Goal: Task Accomplishment & Management: Manage account settings

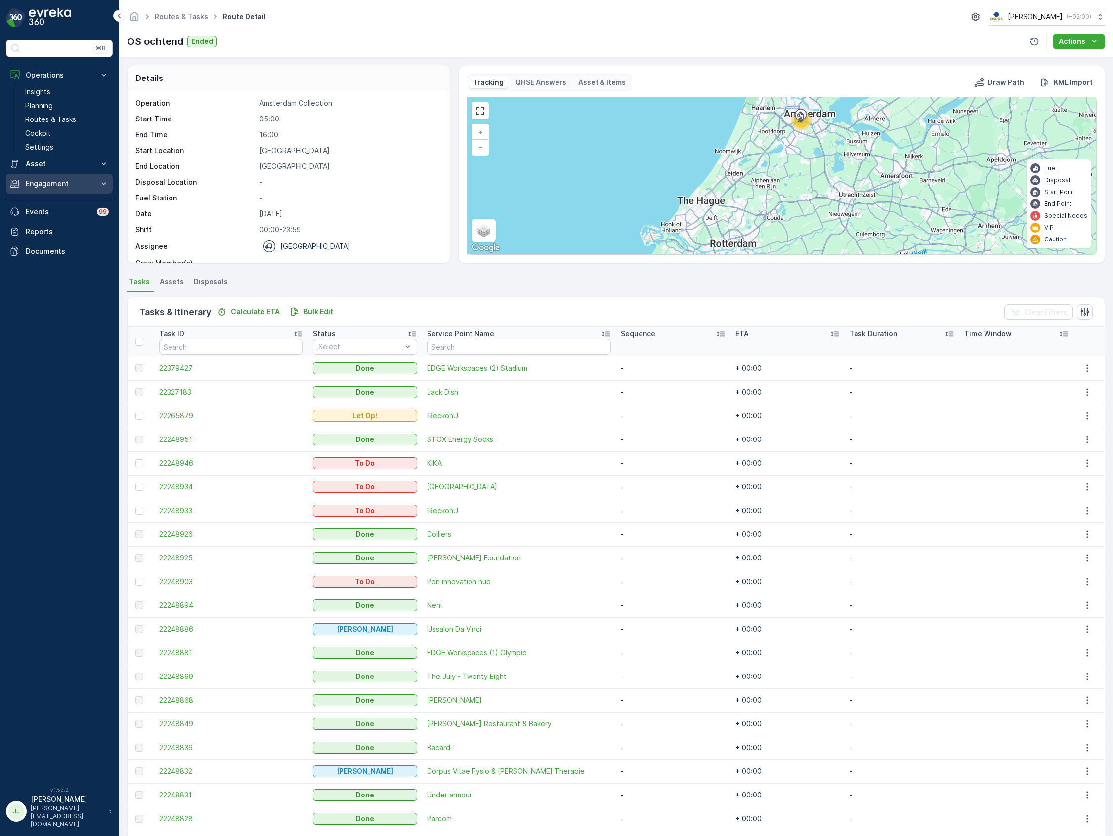
scroll to position [274, 0]
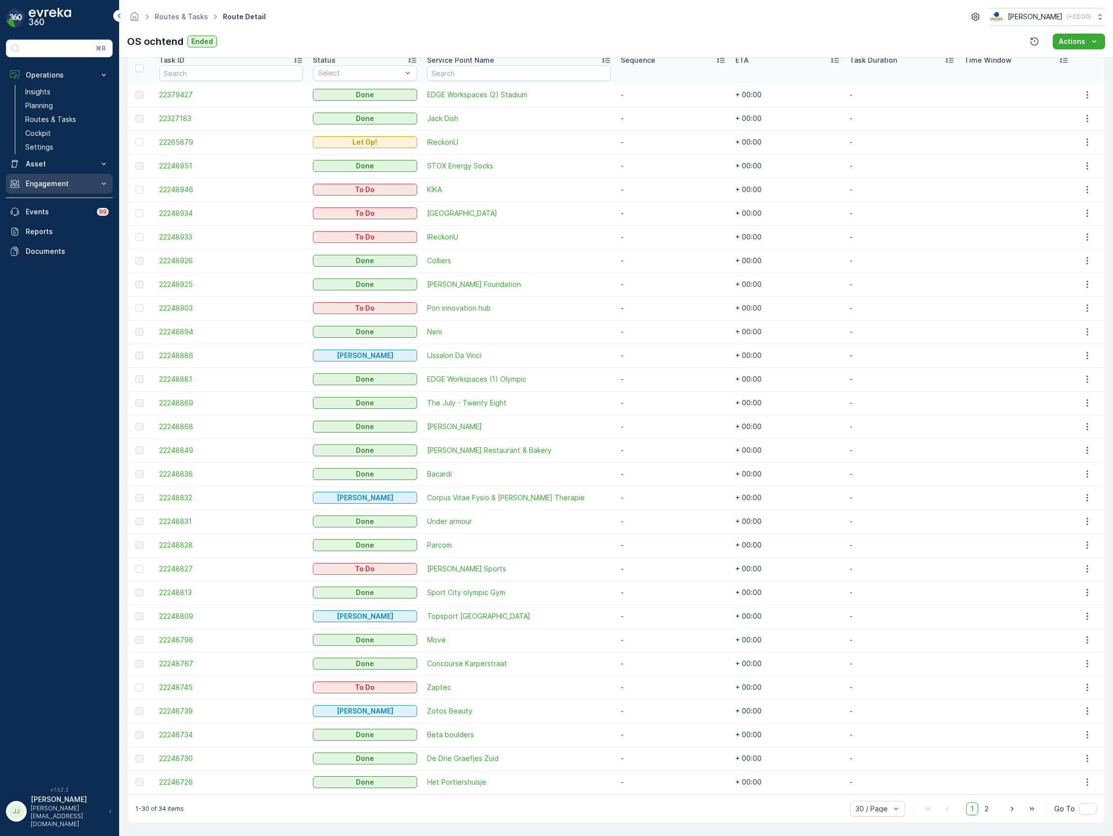
click at [51, 188] on p "Engagement" at bounding box center [59, 184] width 67 height 10
click at [55, 243] on p "Service Points" at bounding box center [49, 242] width 48 height 10
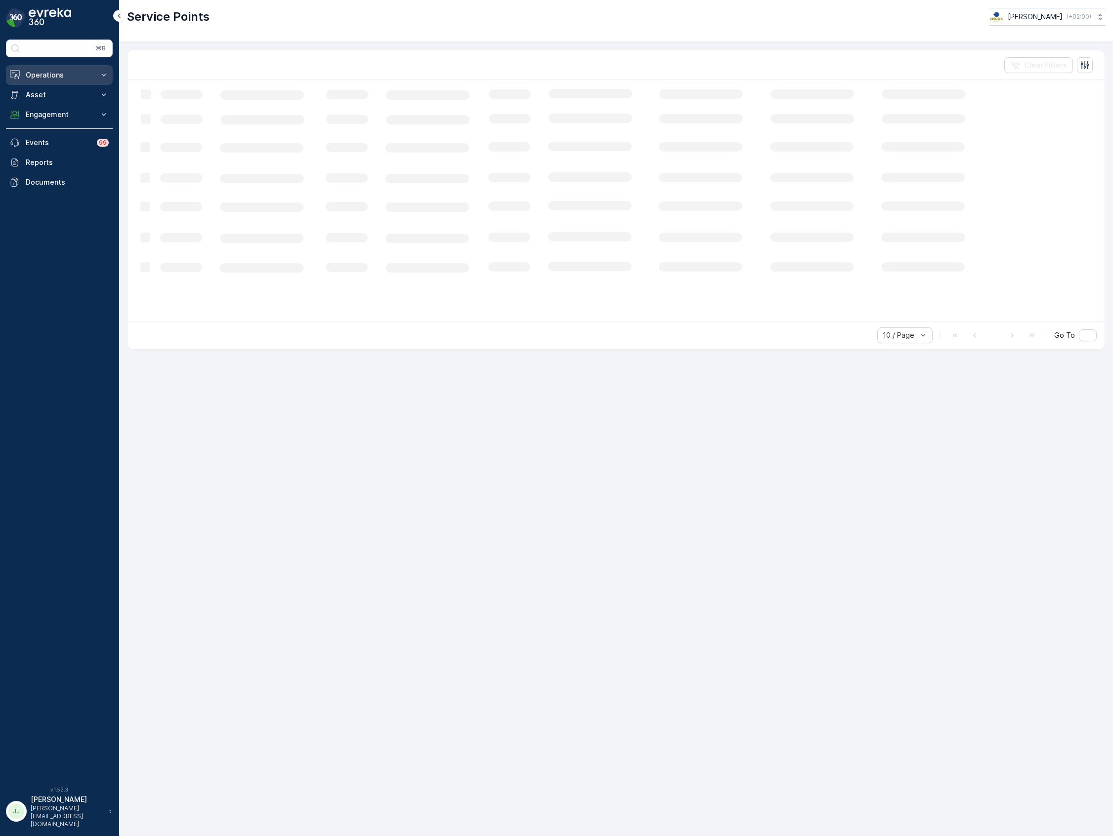
click at [57, 78] on p "Operations" at bounding box center [59, 75] width 67 height 10
click at [58, 109] on link "Planning" at bounding box center [66, 106] width 91 height 14
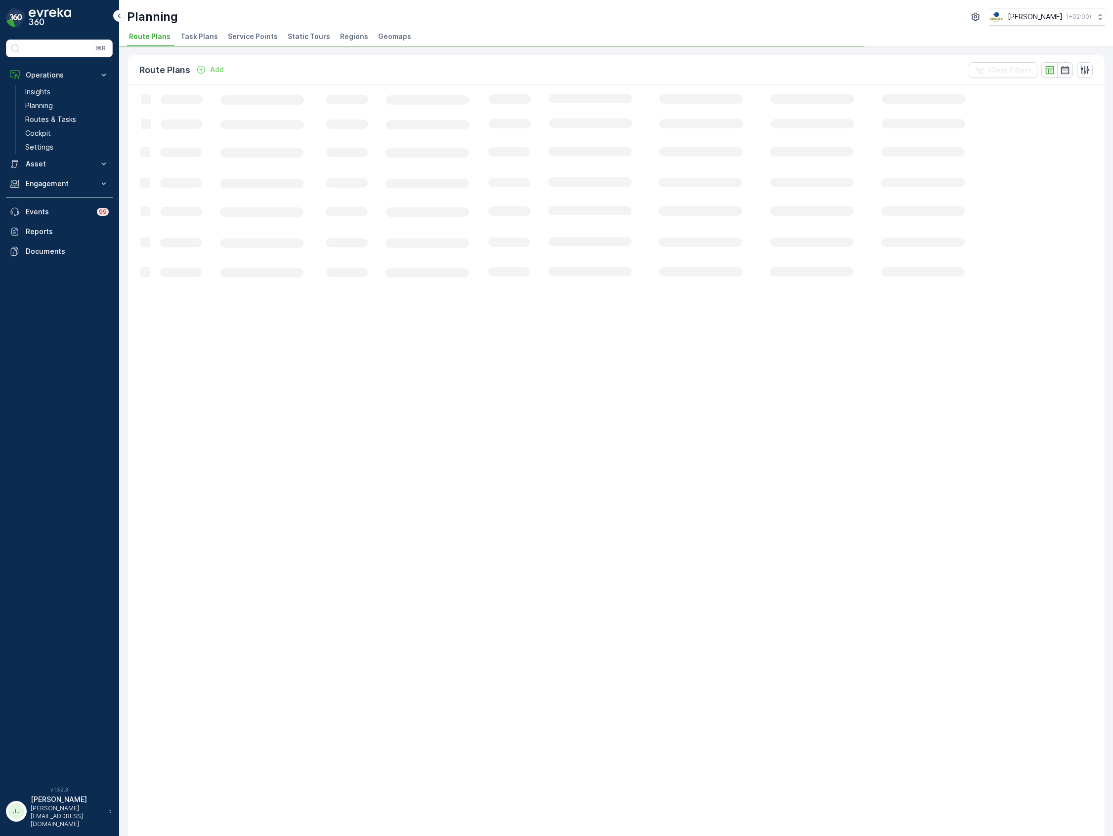
click at [247, 32] on span "Service Points" at bounding box center [253, 37] width 50 height 10
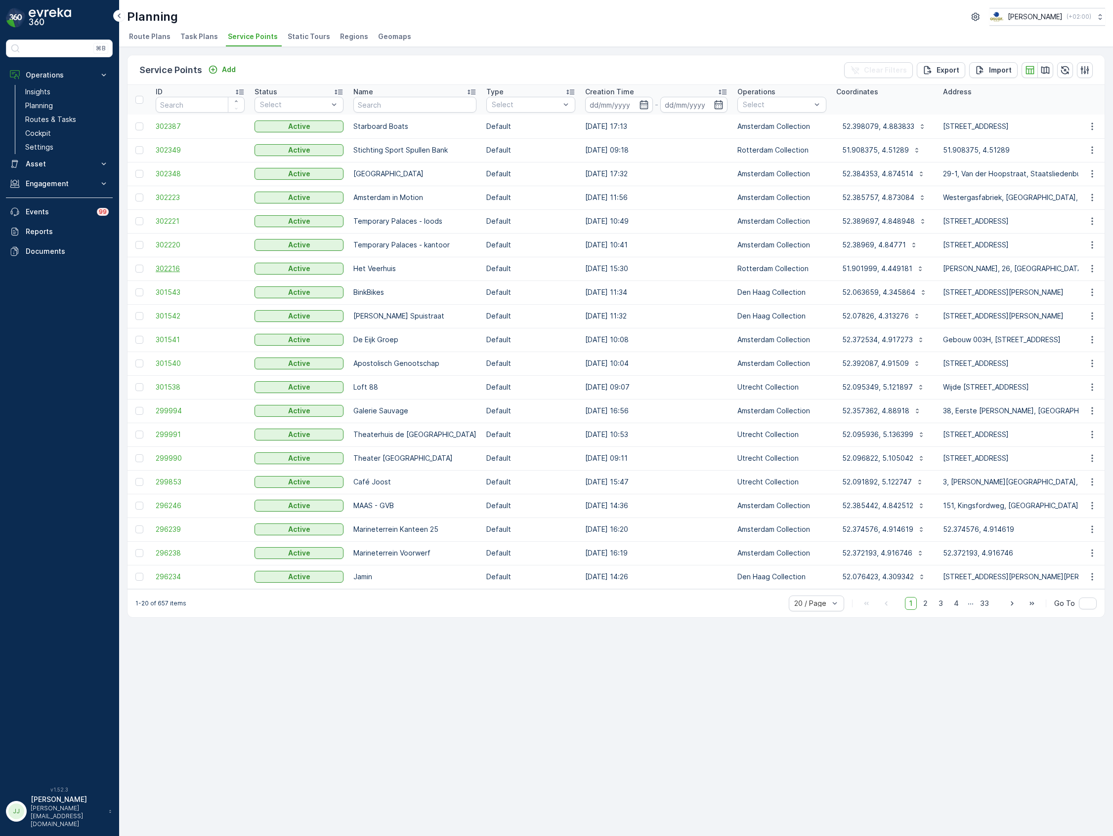
click at [159, 265] on span "302216" at bounding box center [200, 269] width 89 height 10
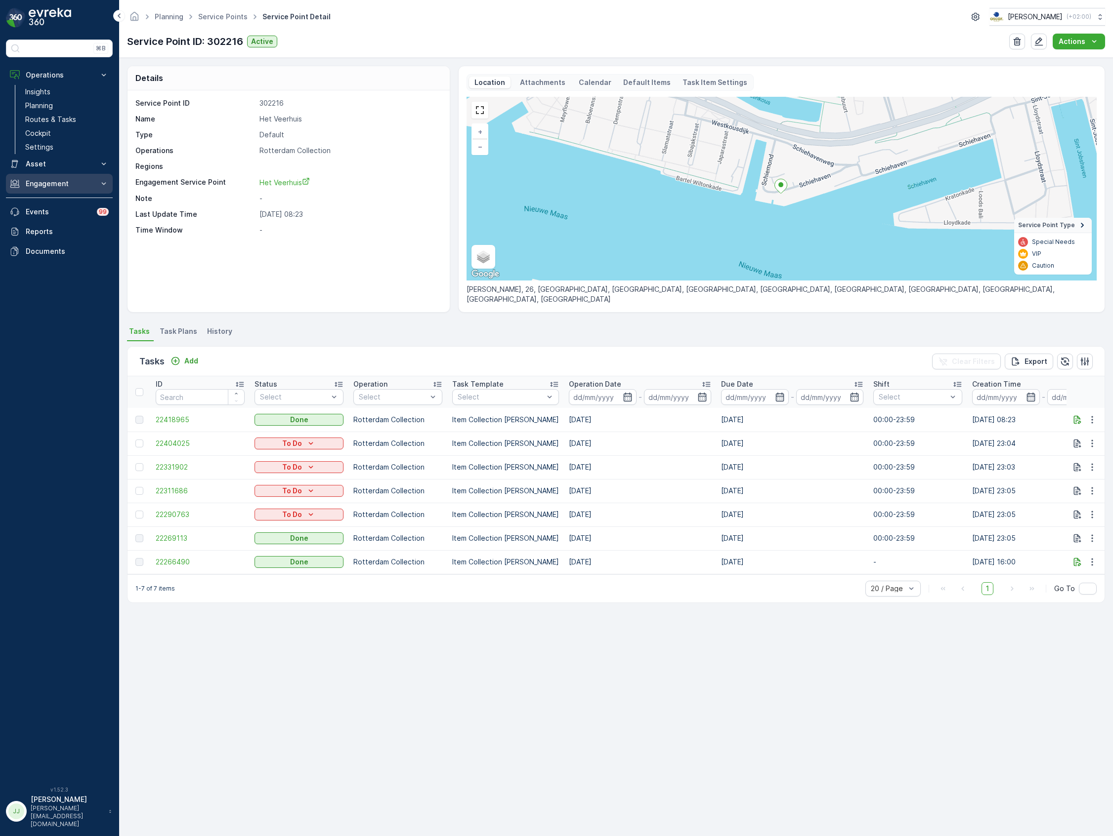
click at [52, 186] on p "Engagement" at bounding box center [59, 184] width 67 height 10
click at [41, 237] on link "Service Points" at bounding box center [66, 242] width 91 height 14
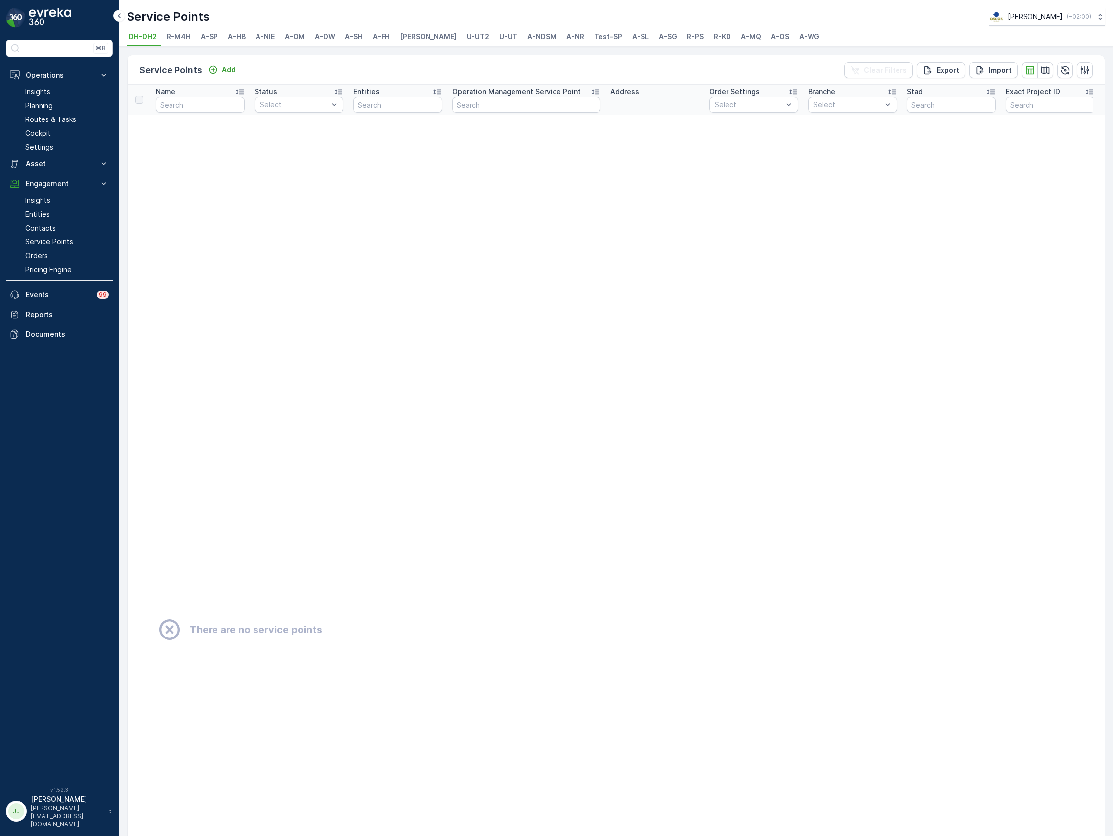
click at [687, 36] on span "R-PS" at bounding box center [695, 37] width 17 height 10
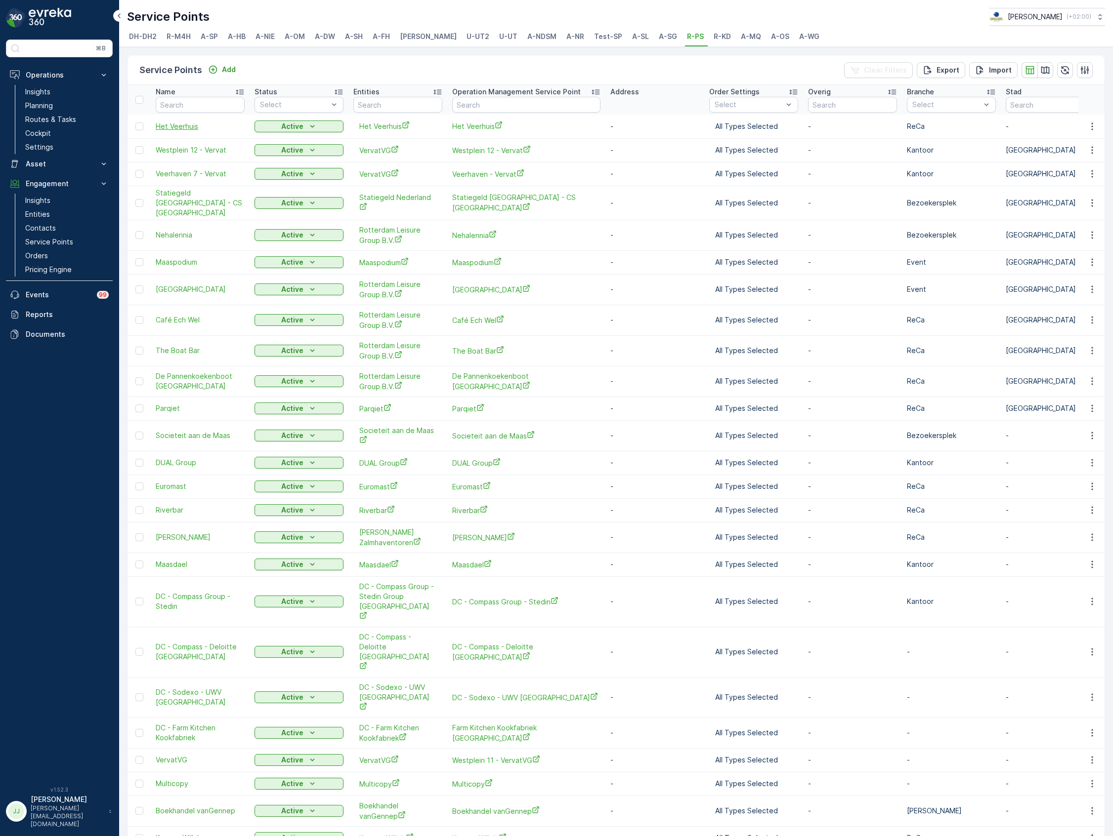
click at [177, 123] on span "Het Veerhuis" at bounding box center [200, 127] width 89 height 10
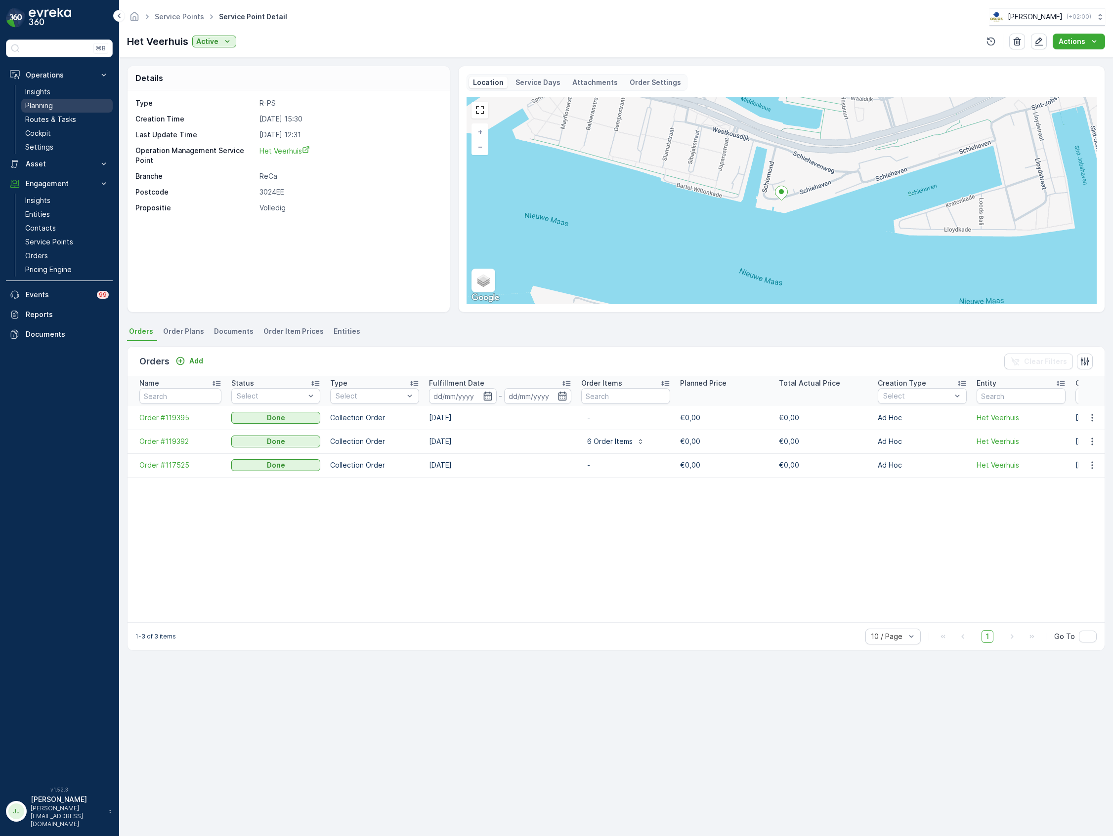
click at [47, 105] on p "Planning" at bounding box center [39, 106] width 28 height 10
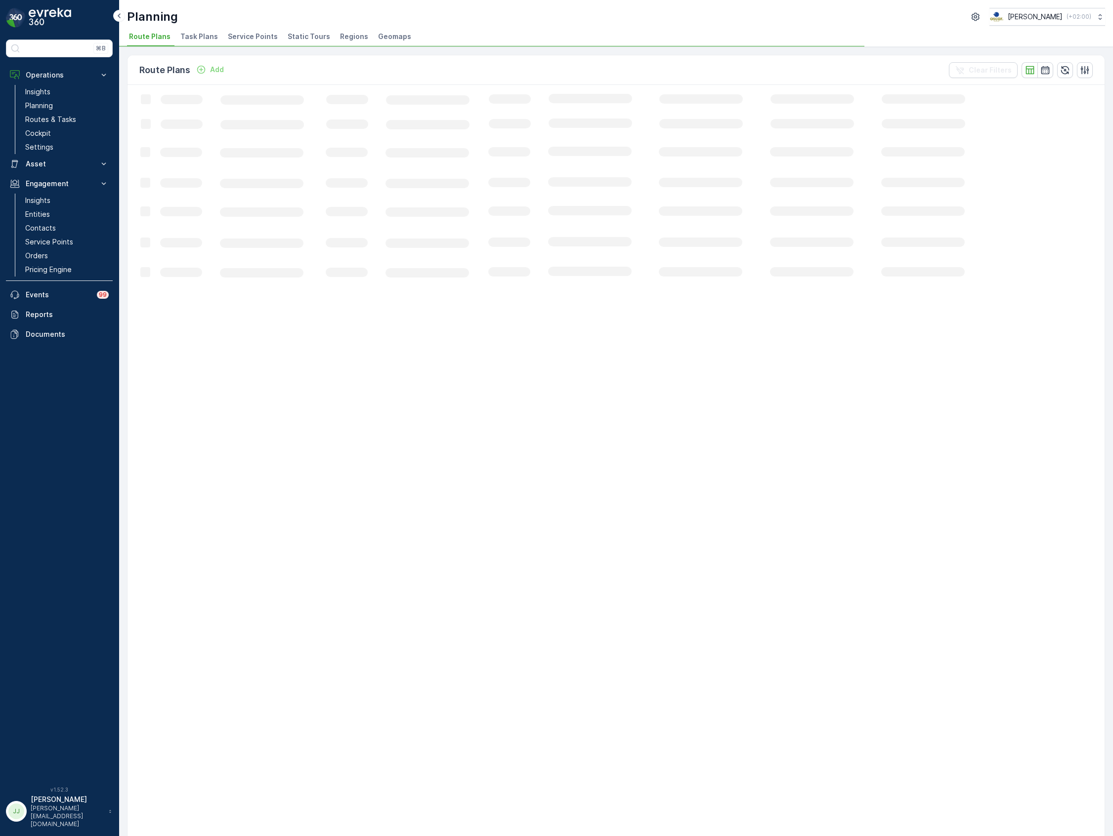
click at [208, 36] on span "Task Plans" at bounding box center [199, 37] width 38 height 10
click at [241, 39] on span "Service Points" at bounding box center [253, 37] width 50 height 10
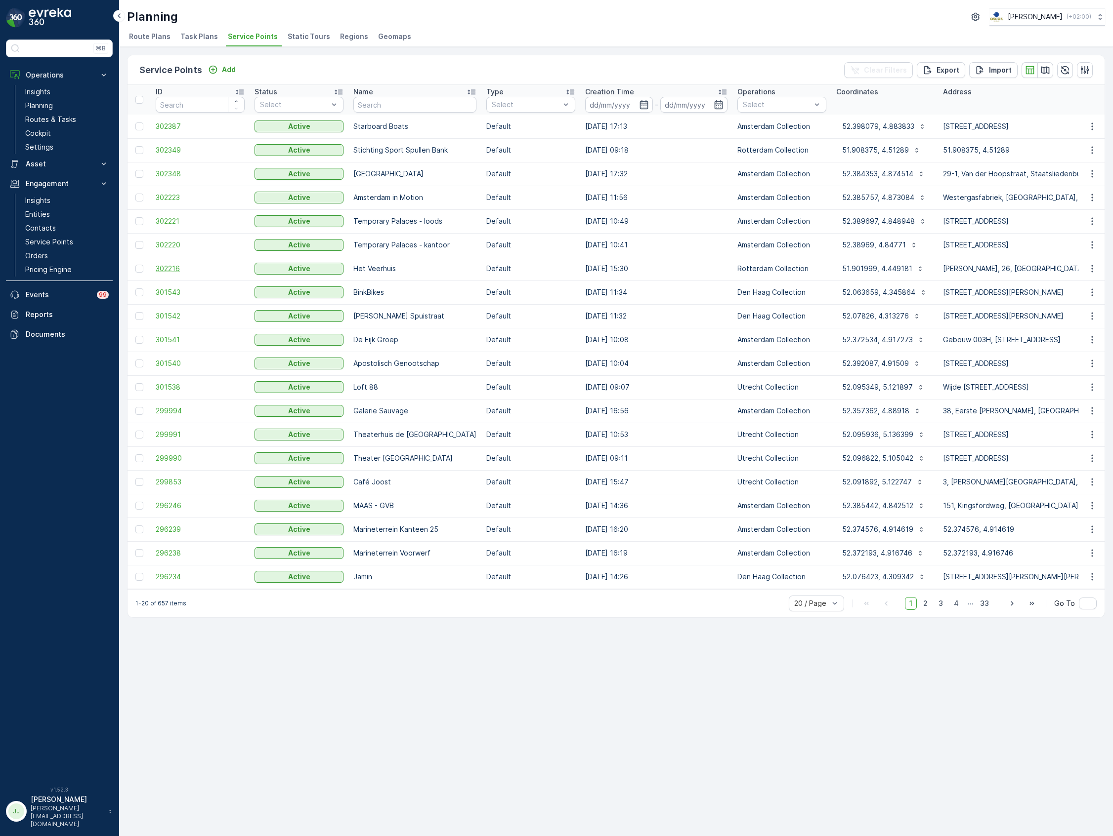
click at [168, 269] on span "302216" at bounding box center [200, 269] width 89 height 10
click at [1088, 267] on icon "button" at bounding box center [1092, 269] width 10 height 10
click at [1070, 295] on span "Edit Service Point" at bounding box center [1063, 297] width 59 height 10
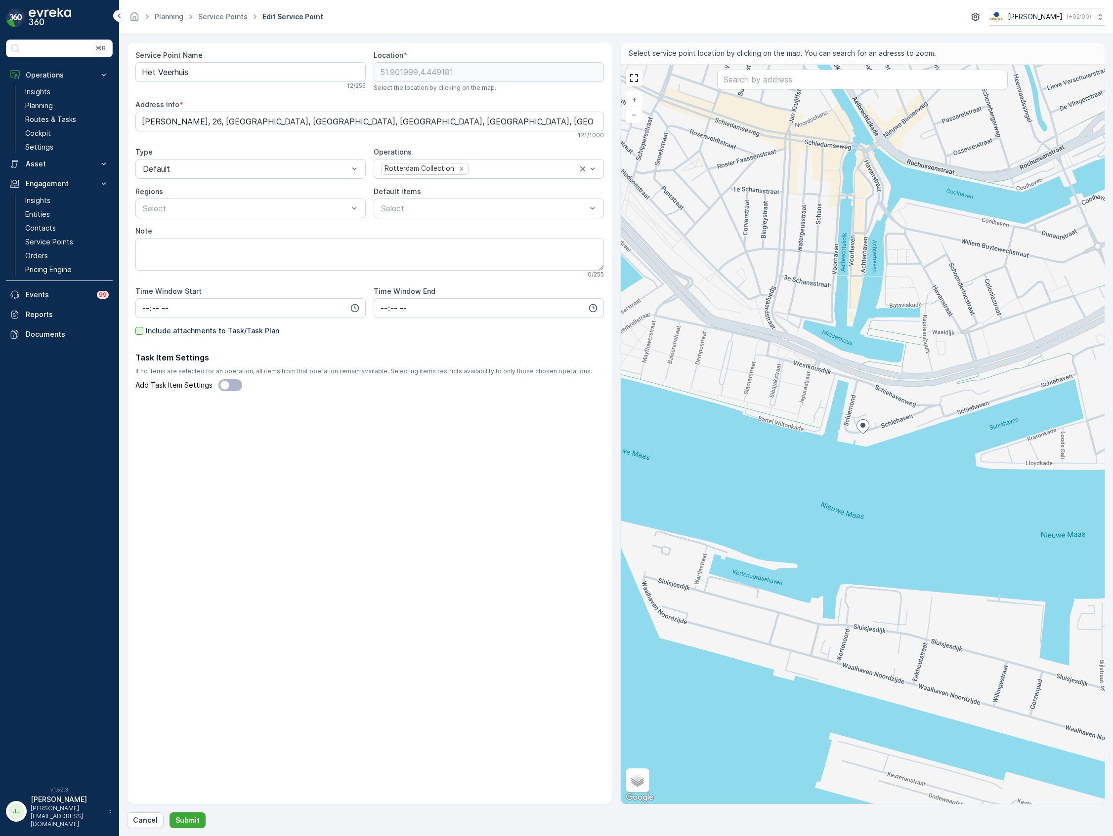
click at [137, 329] on div at bounding box center [139, 331] width 8 height 8
click at [135, 326] on input "Include attachments to Task/Task Plan" at bounding box center [135, 326] width 0 height 0
